Goal: Check status: Check status

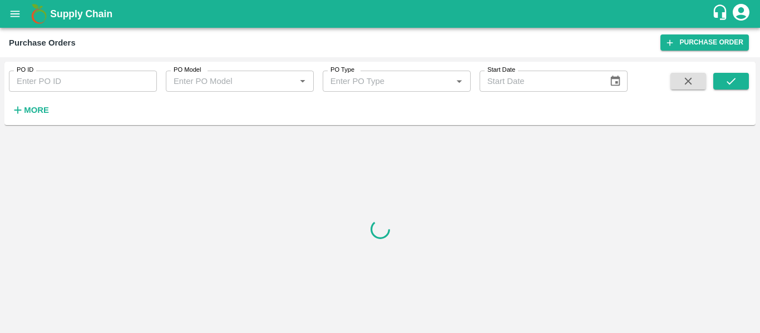
click at [29, 108] on strong "More" at bounding box center [36, 110] width 25 height 9
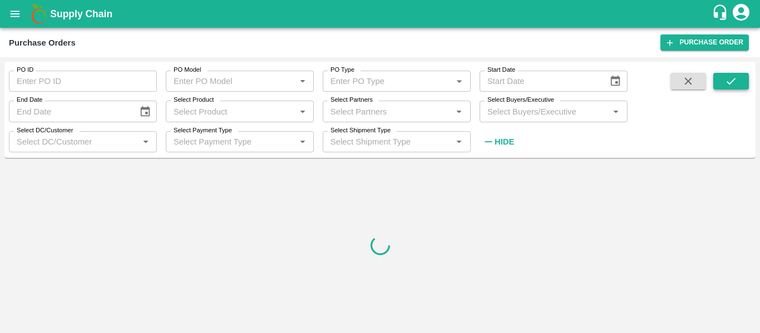
click at [732, 82] on icon "submit" at bounding box center [731, 81] width 12 height 12
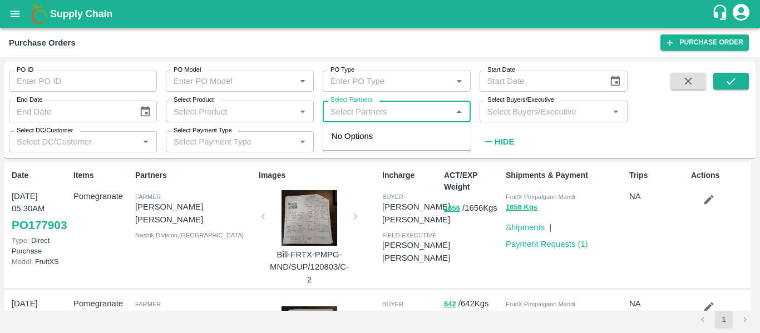
click at [373, 112] on input "Select Partners" at bounding box center [387, 111] width 123 height 14
paste input "8408933211"
type input "8408933211"
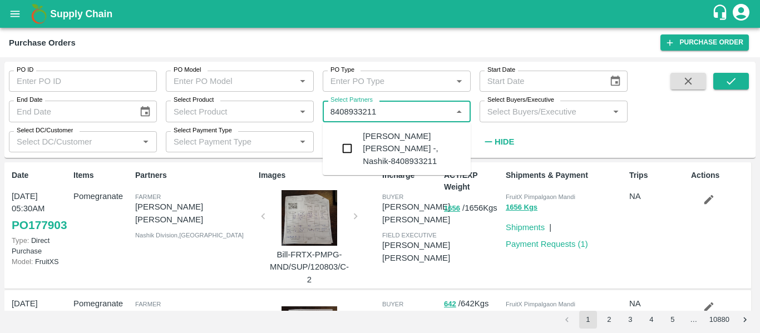
click at [371, 145] on div "Yogesh Daulatrao Jadhav -, Nashik-8408933211" at bounding box center [412, 148] width 99 height 37
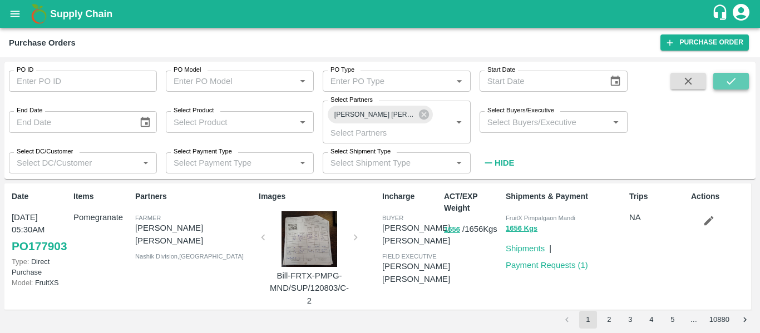
click at [738, 85] on button "submit" at bounding box center [731, 81] width 36 height 17
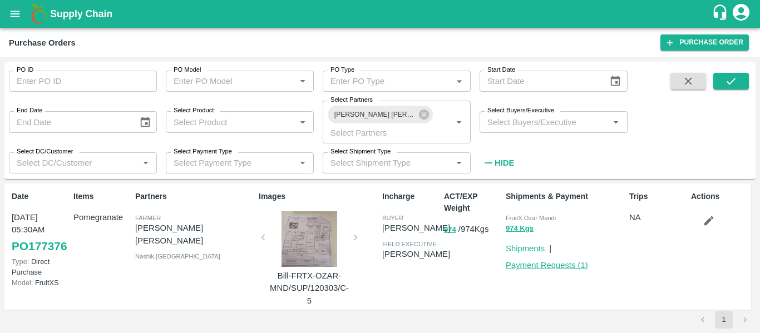
click at [570, 264] on link "Payment Requests ( 1 )" at bounding box center [546, 265] width 82 height 9
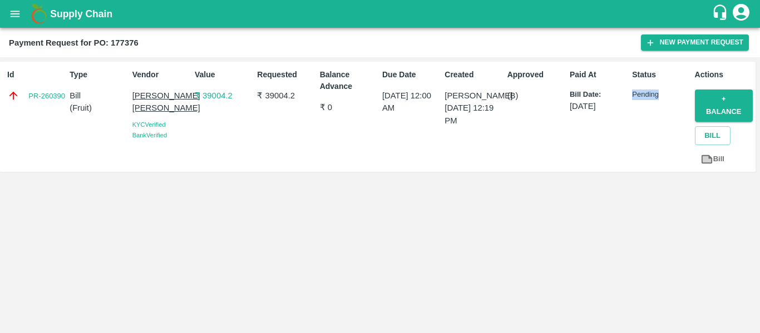
drag, startPoint x: 633, startPoint y: 93, endPoint x: 666, endPoint y: 97, distance: 32.5
click at [663, 97] on p "Pending" at bounding box center [661, 95] width 58 height 11
click at [666, 97] on p "Pending" at bounding box center [661, 95] width 58 height 11
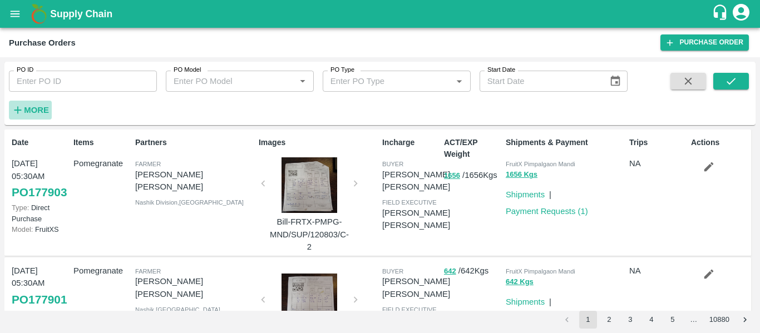
click at [26, 112] on strong "More" at bounding box center [36, 110] width 25 height 9
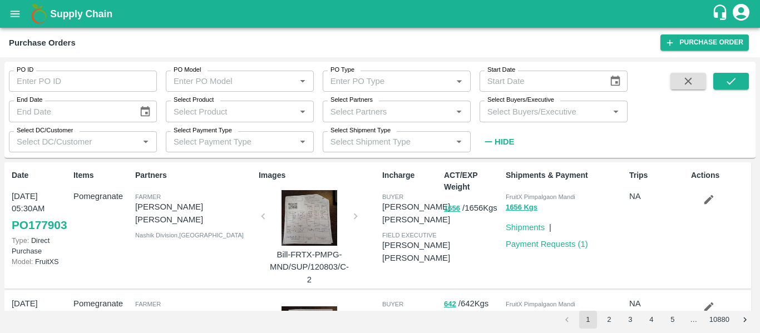
click at [374, 110] on input "Select Partners" at bounding box center [387, 111] width 123 height 14
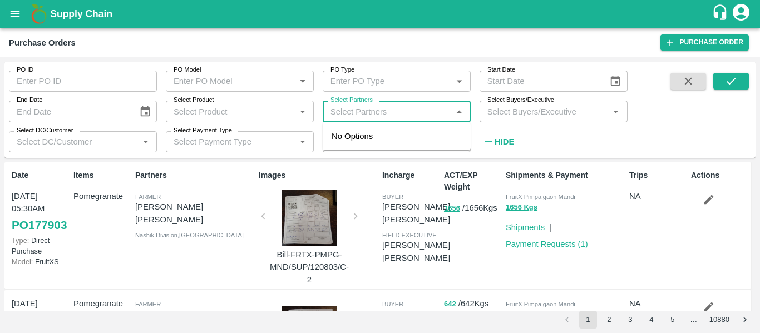
paste input "9404116493"
type input "9404116493"
drag, startPoint x: 394, startPoint y: 144, endPoint x: 487, endPoint y: 110, distance: 98.9
click at [394, 143] on div "[PERSON_NAME], Beed-9404116493" at bounding box center [412, 142] width 99 height 25
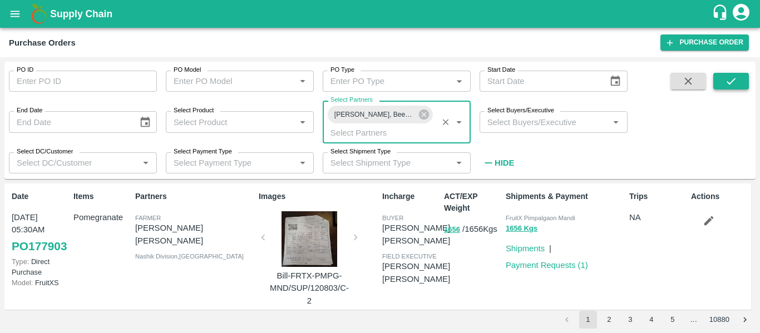
click at [734, 80] on icon "submit" at bounding box center [731, 81] width 12 height 12
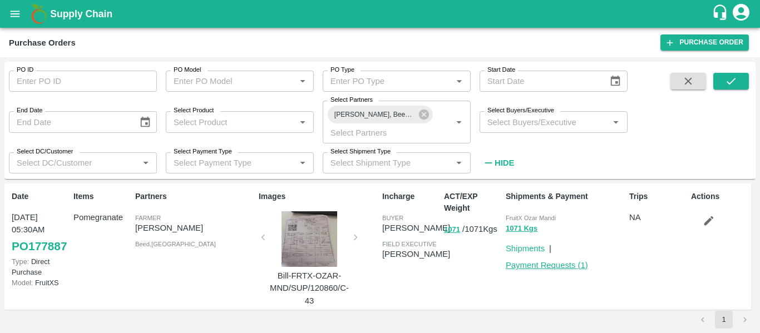
click at [570, 270] on link "Payment Requests ( 1 )" at bounding box center [546, 265] width 82 height 9
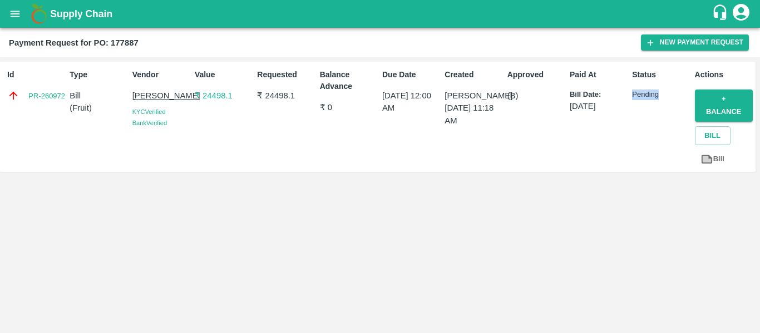
drag, startPoint x: 629, startPoint y: 97, endPoint x: 662, endPoint y: 95, distance: 33.4
click at [662, 95] on div "Status Pending" at bounding box center [658, 117] width 62 height 105
click at [660, 94] on p "Pending" at bounding box center [661, 95] width 58 height 11
